Goal: Information Seeking & Learning: Learn about a topic

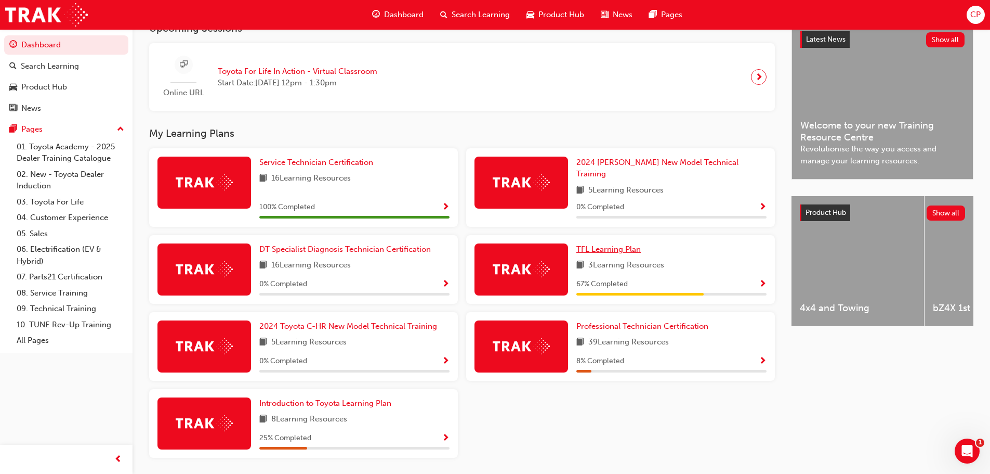
scroll to position [260, 0]
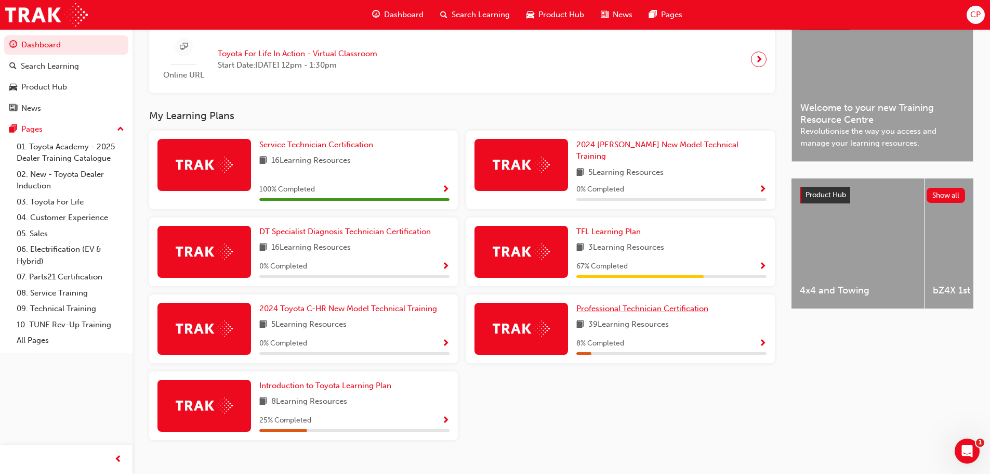
click at [628, 305] on span "Professional Technician Certification" at bounding box center [643, 308] width 132 height 9
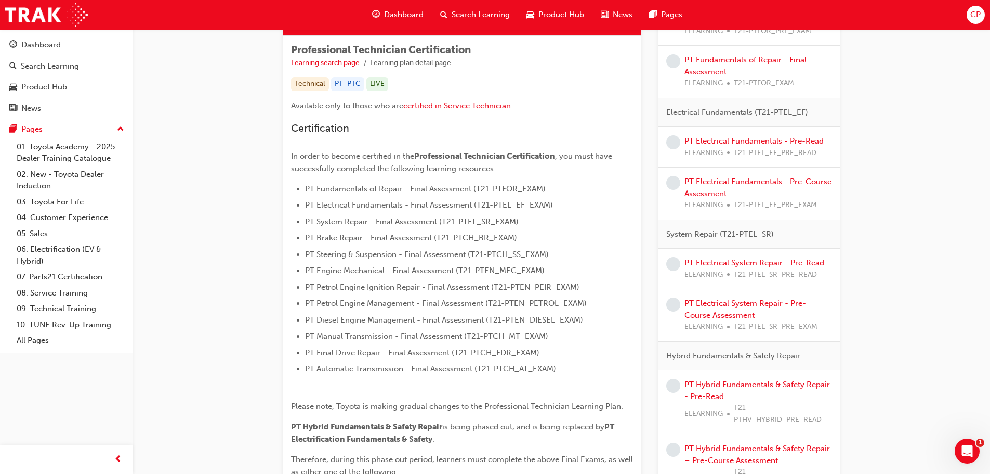
scroll to position [104, 0]
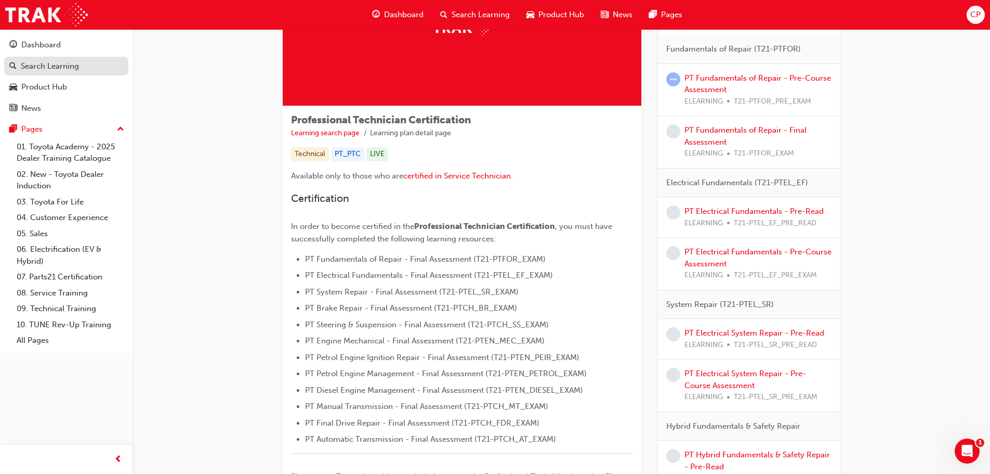
click at [55, 67] on div "Search Learning" at bounding box center [50, 66] width 58 height 12
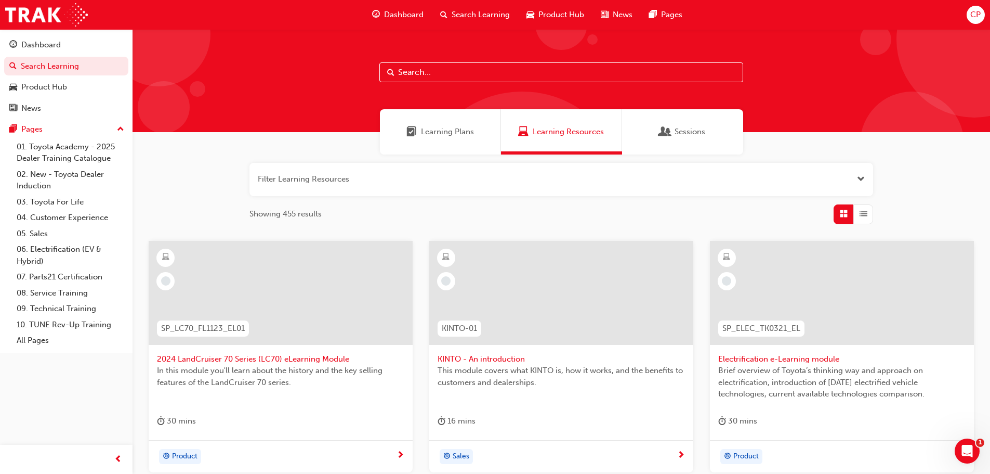
click at [975, 19] on span "CP" at bounding box center [976, 15] width 10 height 12
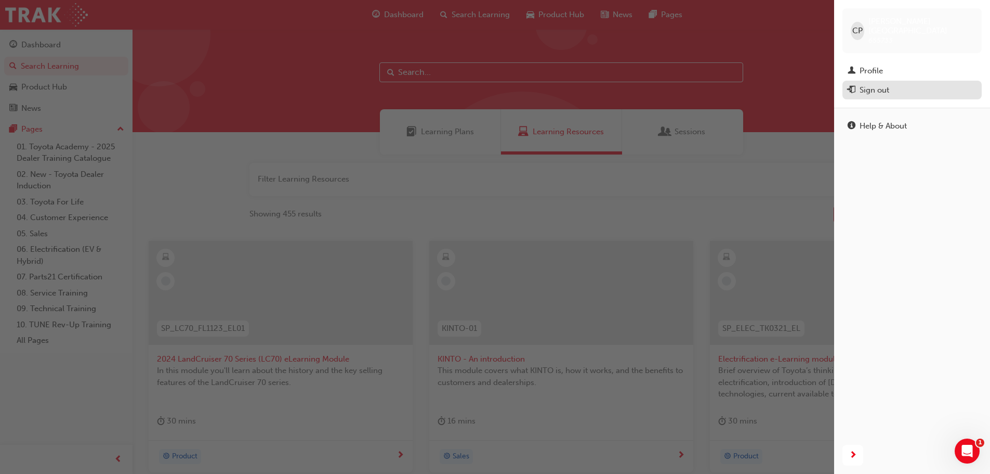
click at [876, 84] on div "Sign out" at bounding box center [875, 90] width 30 height 12
